Goal: Find specific page/section: Find specific page/section

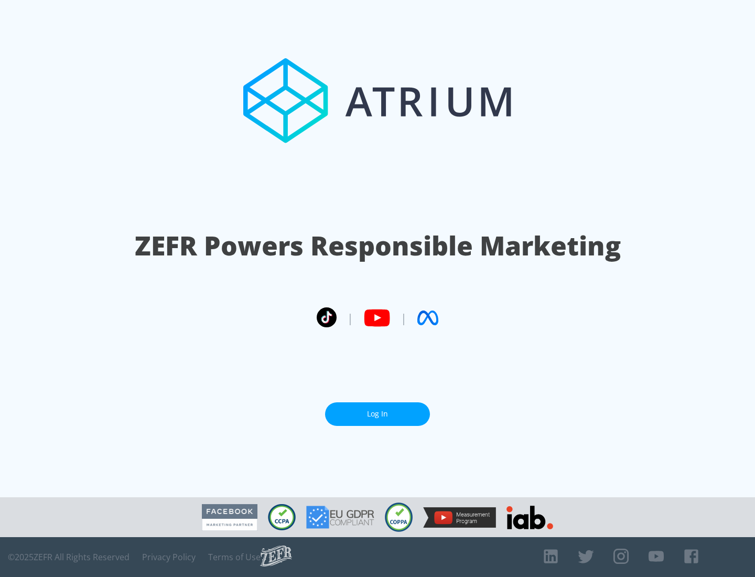
click at [377, 409] on link "Log In" at bounding box center [377, 414] width 105 height 24
